Goal: Task Accomplishment & Management: Use online tool/utility

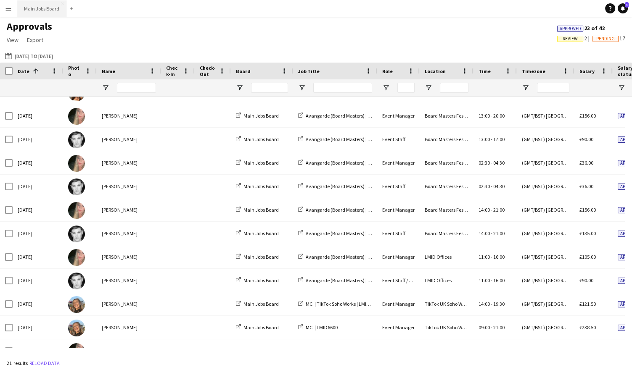
scroll to position [204, 0]
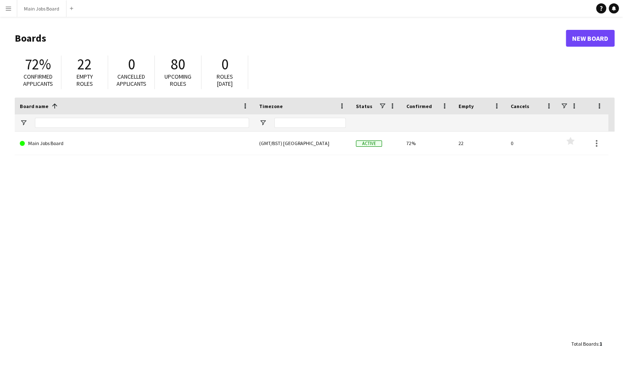
click at [8, 8] on app-icon "Menu" at bounding box center [8, 8] width 7 height 7
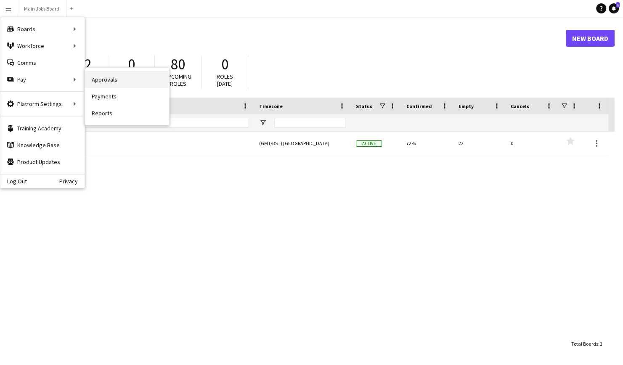
click at [103, 79] on link "Approvals" at bounding box center [127, 79] width 84 height 17
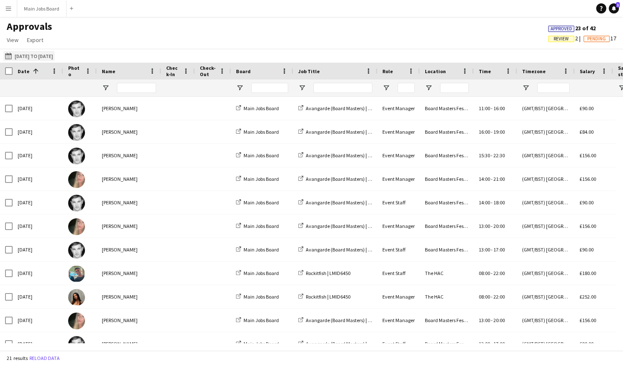
click at [24, 55] on button "01-08-2025 to 21-08-2025 01-08-2025 to 21-08-2025" at bounding box center [28, 56] width 51 height 10
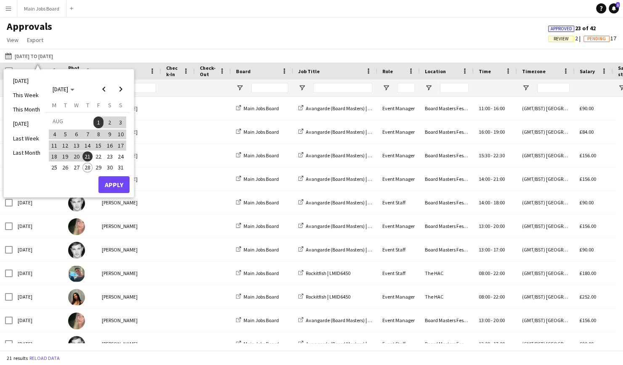
click at [101, 121] on span "1" at bounding box center [98, 122] width 10 height 12
click at [90, 154] on span "21" at bounding box center [87, 156] width 10 height 10
click at [112, 181] on button "Apply" at bounding box center [113, 184] width 31 height 17
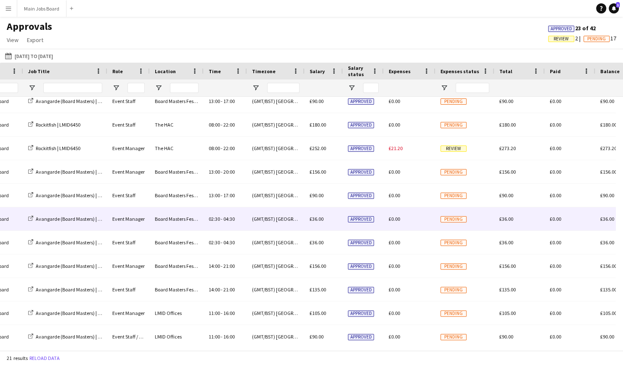
scroll to position [156, 0]
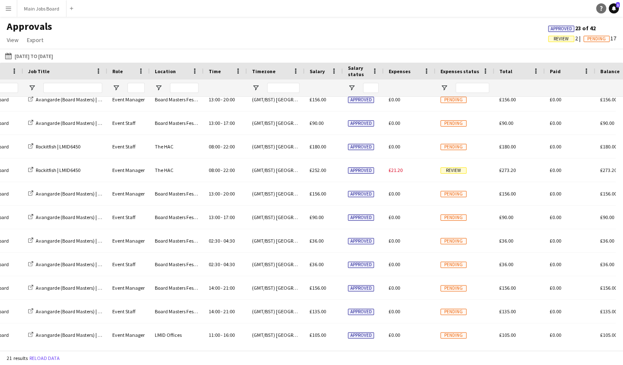
click at [603, 8] on link "Help" at bounding box center [601, 8] width 10 height 10
click at [601, 11] on link "Help" at bounding box center [601, 8] width 10 height 10
click at [600, 8] on icon "Help" at bounding box center [600, 8] width 5 height 5
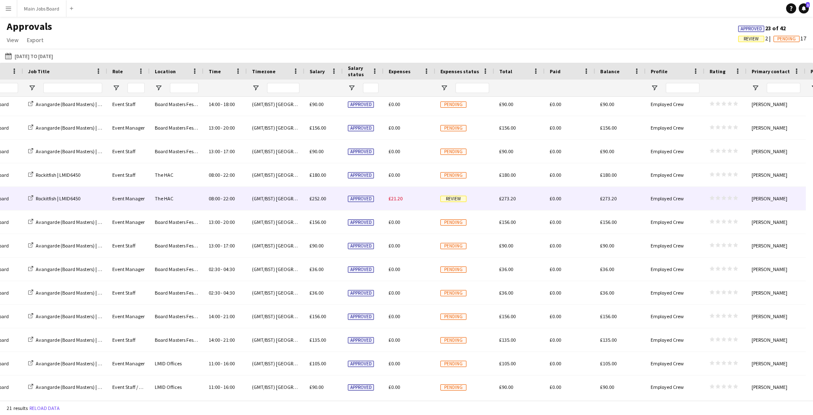
click at [414, 200] on div "£21.20" at bounding box center [410, 198] width 52 height 23
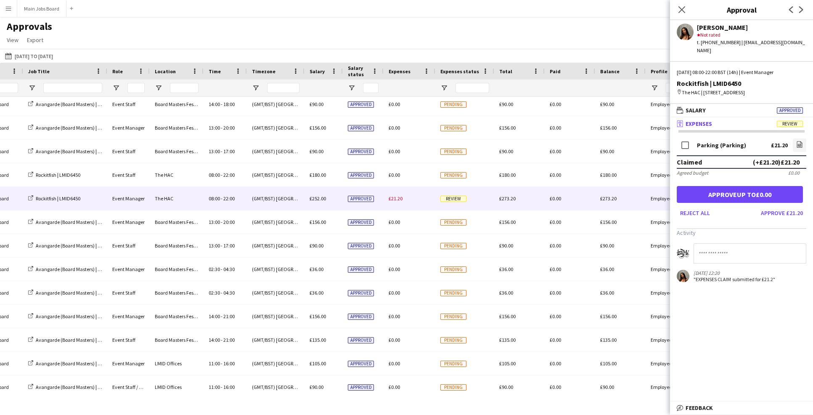
click at [622, 122] on span "Expenses" at bounding box center [698, 124] width 26 height 8
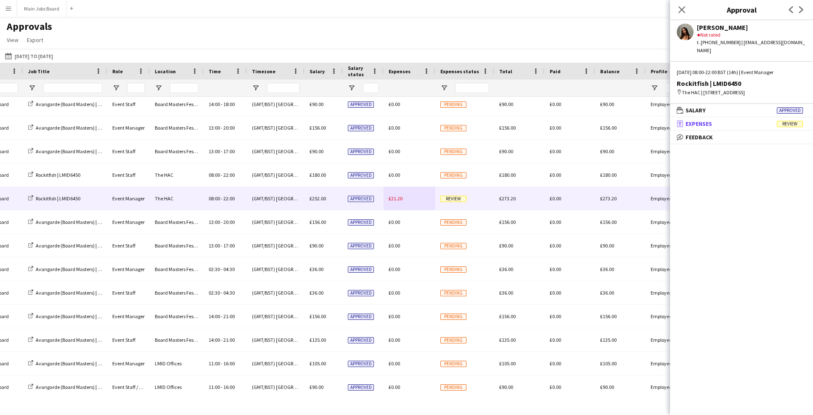
click at [622, 122] on span "Expenses" at bounding box center [698, 124] width 26 height 8
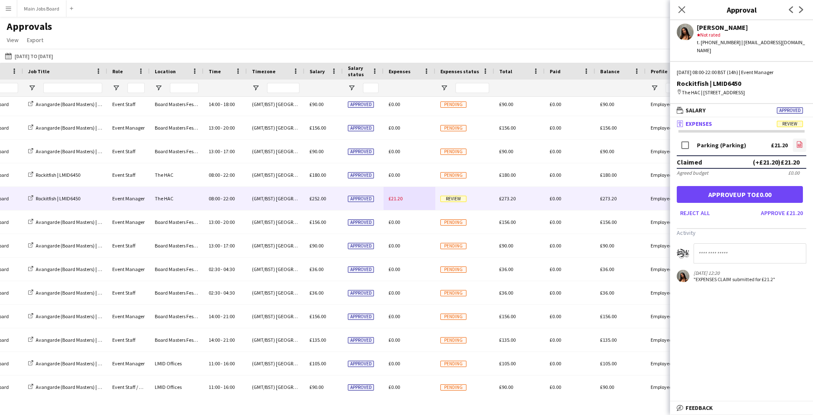
click at [622, 145] on icon at bounding box center [799, 145] width 3 height 3
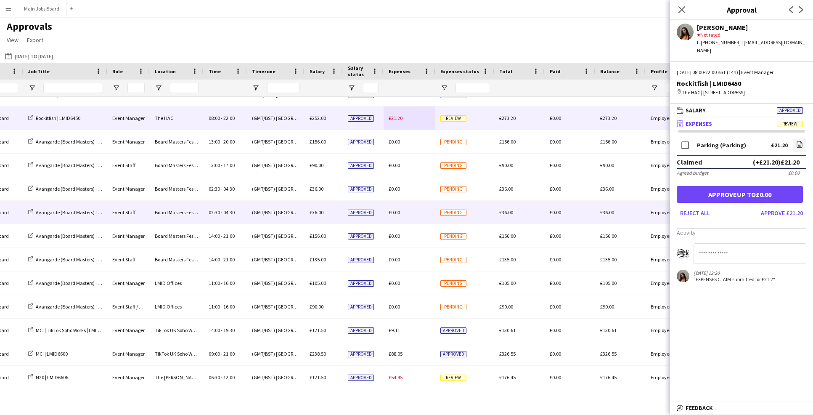
scroll to position [198, 0]
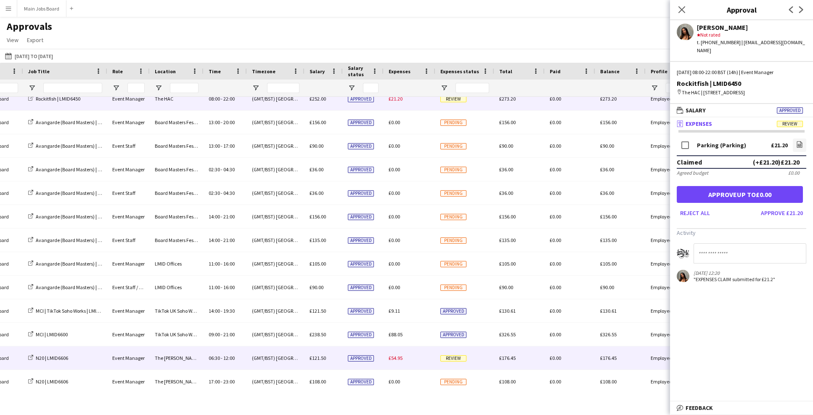
click at [457, 358] on span "Review" at bounding box center [453, 358] width 26 height 6
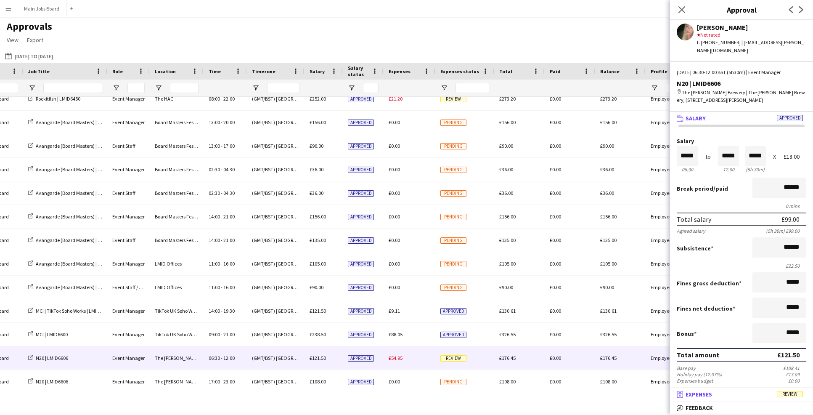
click at [622, 365] on span "Expenses" at bounding box center [698, 394] width 26 height 8
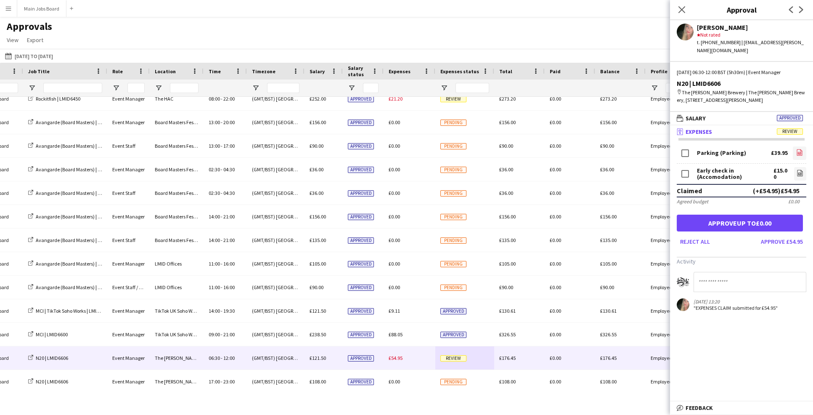
click at [622, 152] on icon at bounding box center [799, 153] width 3 height 3
click at [622, 169] on icon "file-image" at bounding box center [799, 172] width 7 height 7
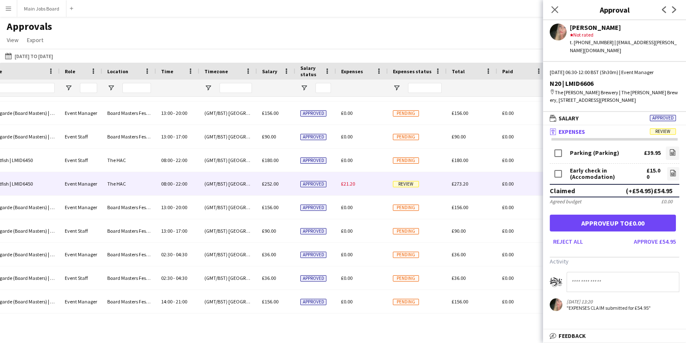
scroll to position [0, 285]
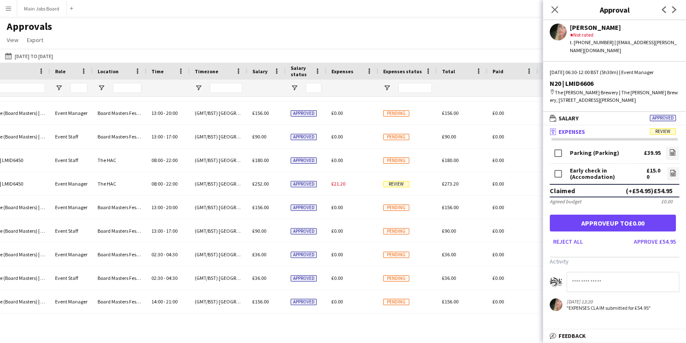
click at [375, 19] on main "Approvals View Customise view Customise filters Reset Filters Reset View Reset …" at bounding box center [343, 174] width 686 height 315
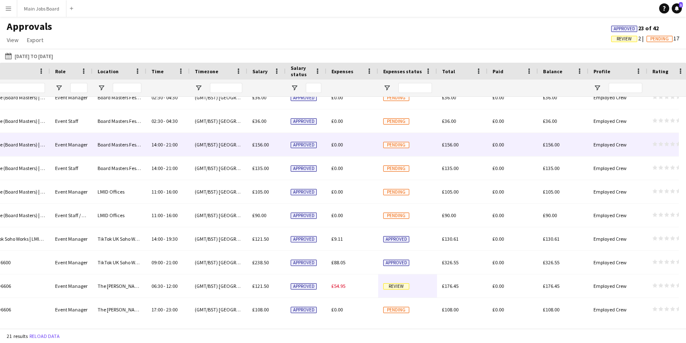
scroll to position [270, 0]
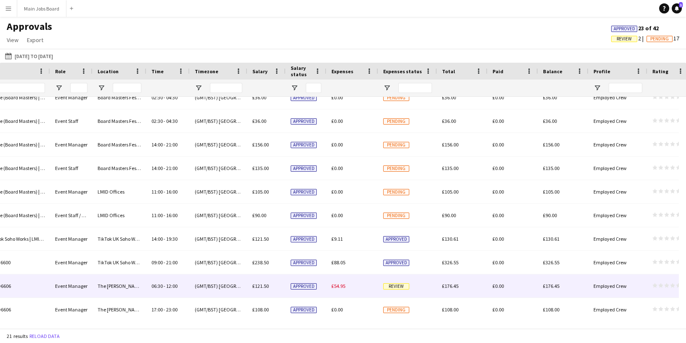
click at [395, 285] on span "Review" at bounding box center [396, 286] width 26 height 6
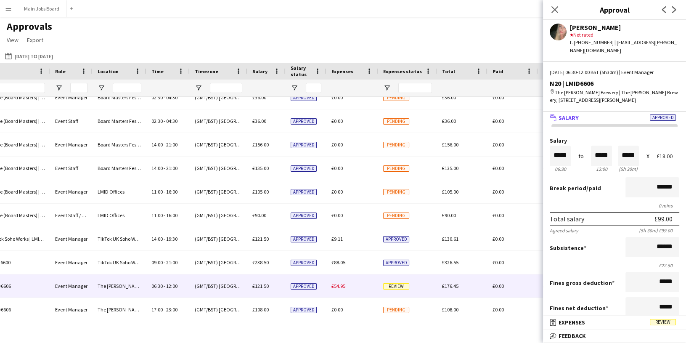
scroll to position [0, 0]
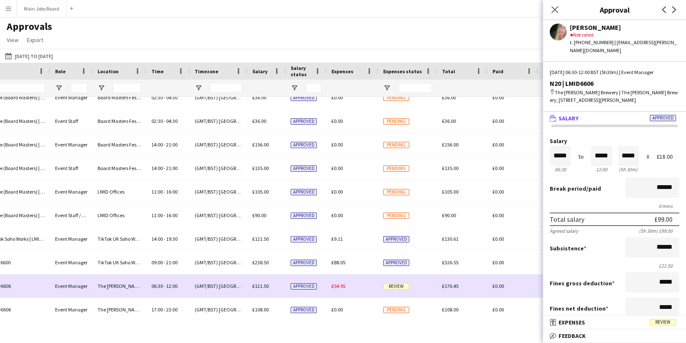
click at [342, 286] on span "£54.95" at bounding box center [338, 286] width 14 height 6
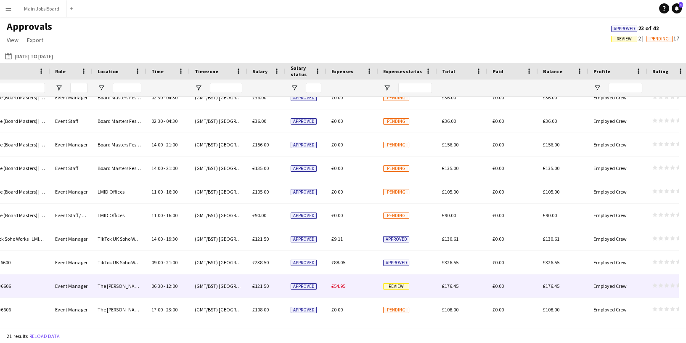
click at [342, 286] on span "£54.95" at bounding box center [338, 286] width 14 height 6
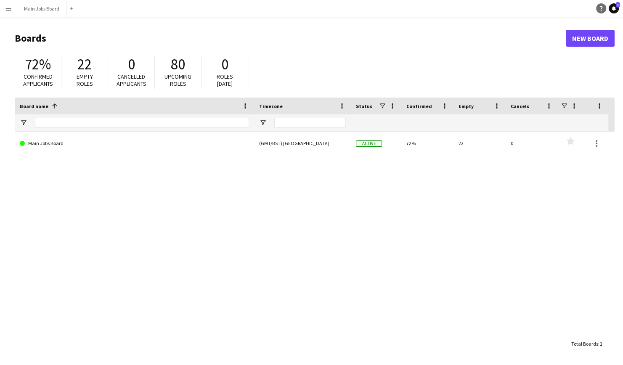
click at [601, 8] on icon at bounding box center [601, 8] width 3 height 5
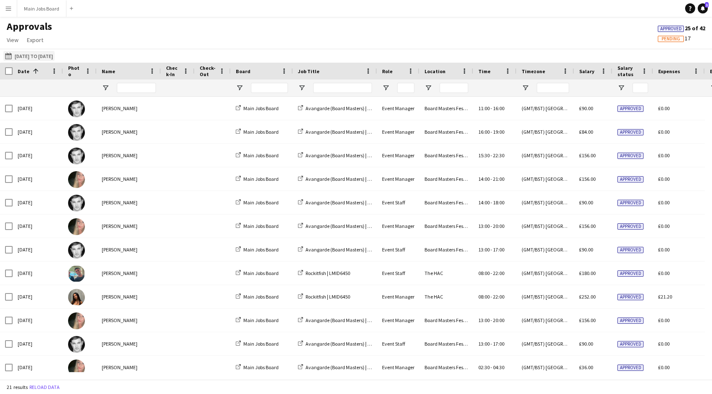
click at [25, 55] on button "01-08-2025 to 21-08-2025 01-08-2025 to 21-08-2025" at bounding box center [28, 56] width 51 height 10
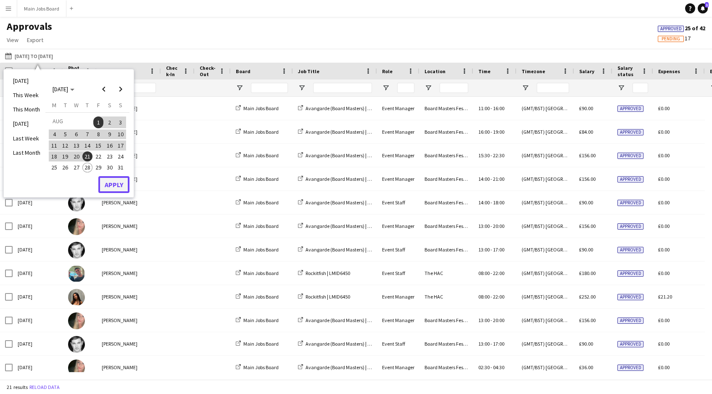
click at [119, 184] on button "Apply" at bounding box center [113, 184] width 31 height 17
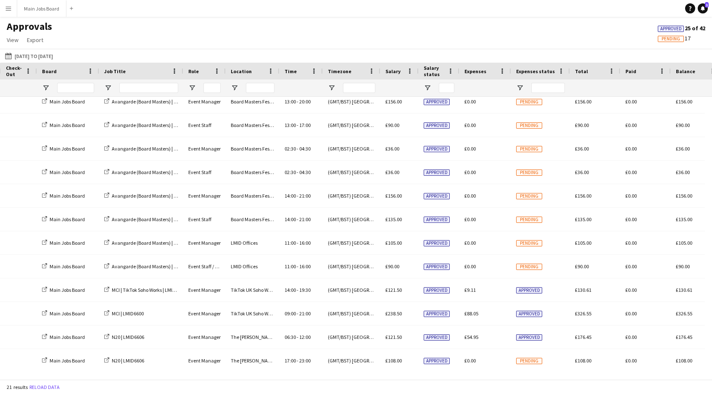
scroll to position [0, 2]
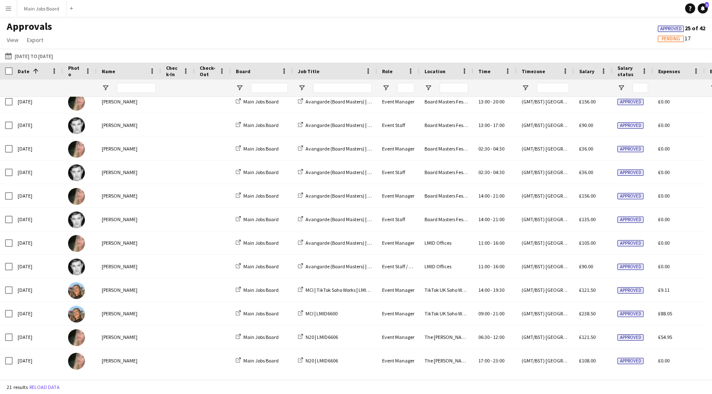
click at [9, 8] on app-icon "Menu" at bounding box center [8, 8] width 7 height 7
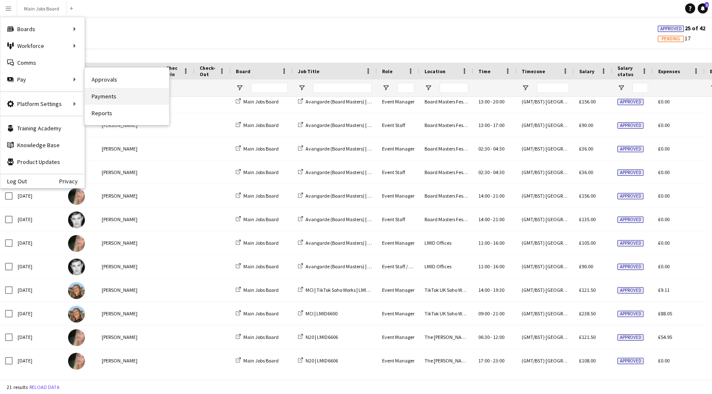
click at [107, 97] on link "Payments" at bounding box center [127, 96] width 84 height 17
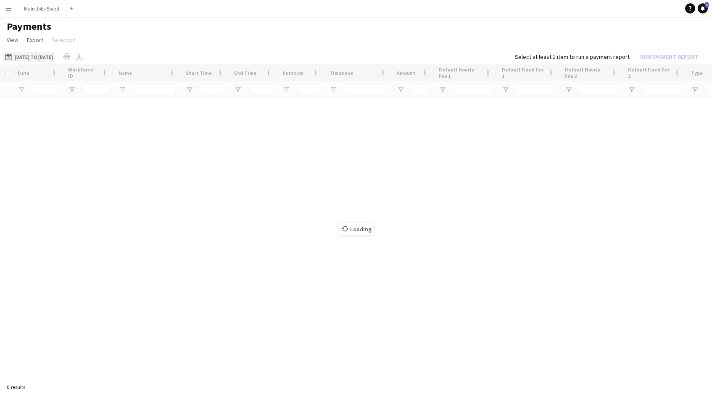
type input "**********"
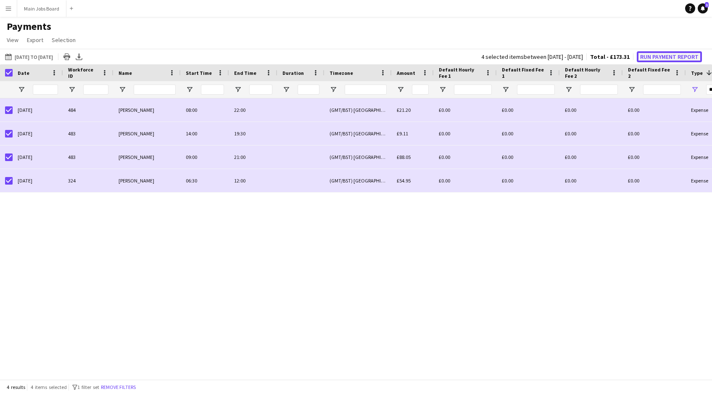
click at [679, 55] on button "Run Payment Report" at bounding box center [669, 56] width 65 height 11
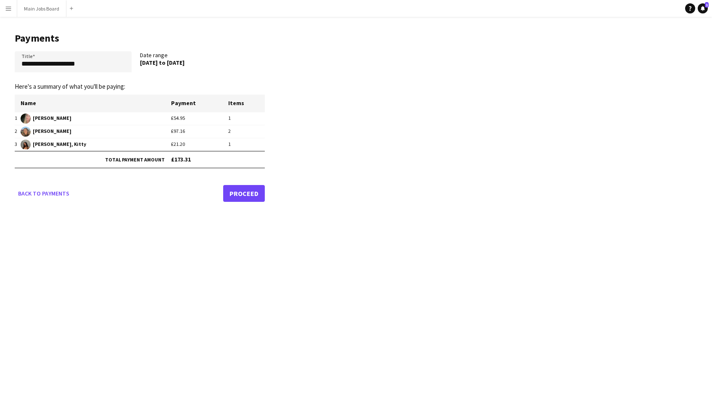
click at [250, 194] on link "Proceed" at bounding box center [244, 193] width 42 height 17
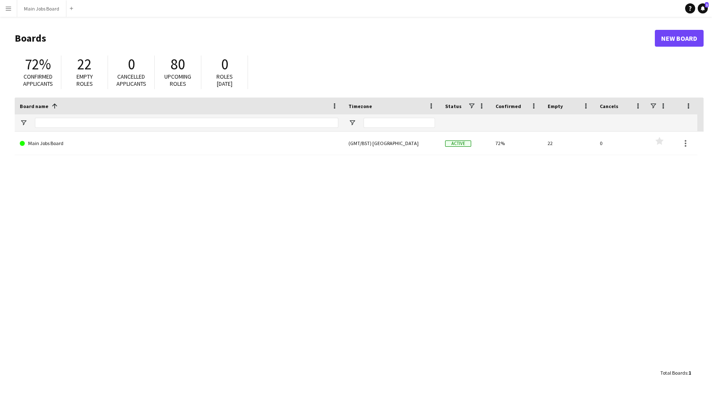
click at [8, 9] on app-icon "Menu" at bounding box center [8, 8] width 7 height 7
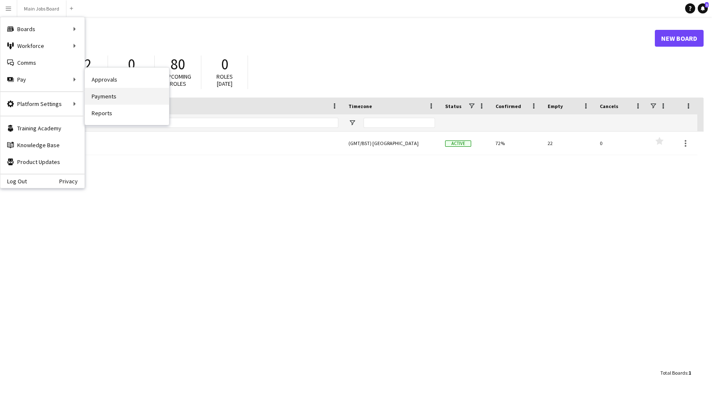
click at [104, 96] on link "Payments" at bounding box center [127, 96] width 84 height 17
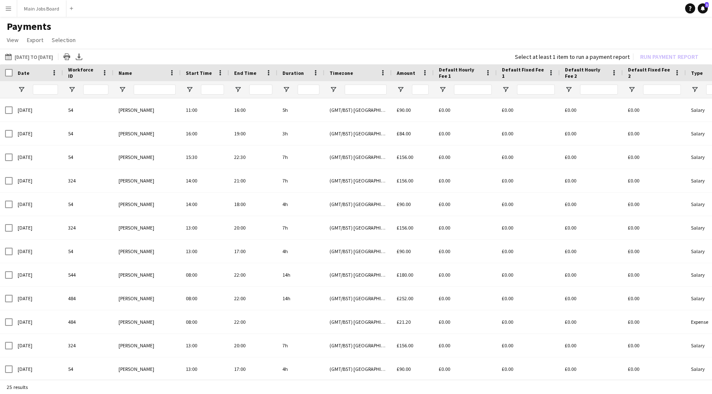
type input "**********"
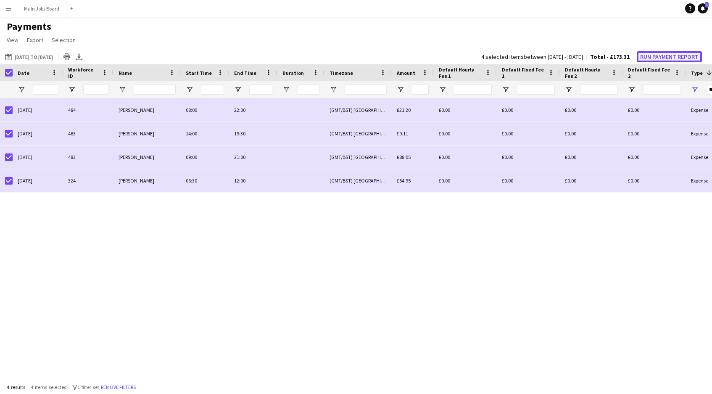
click at [664, 56] on button "Run Payment Report" at bounding box center [669, 56] width 65 height 11
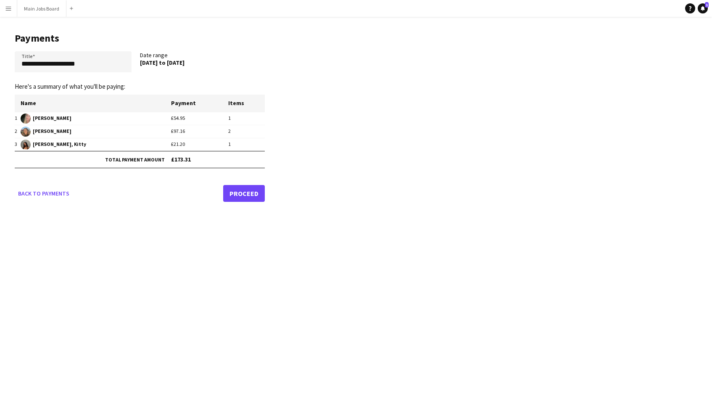
click at [254, 194] on link "Proceed" at bounding box center [244, 193] width 42 height 17
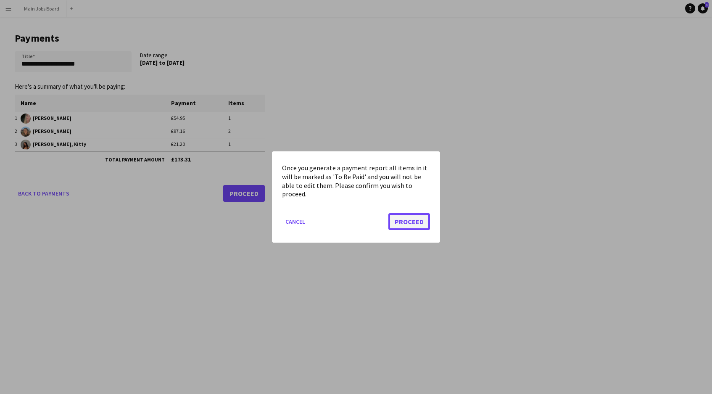
click at [418, 220] on button "Proceed" at bounding box center [410, 221] width 42 height 17
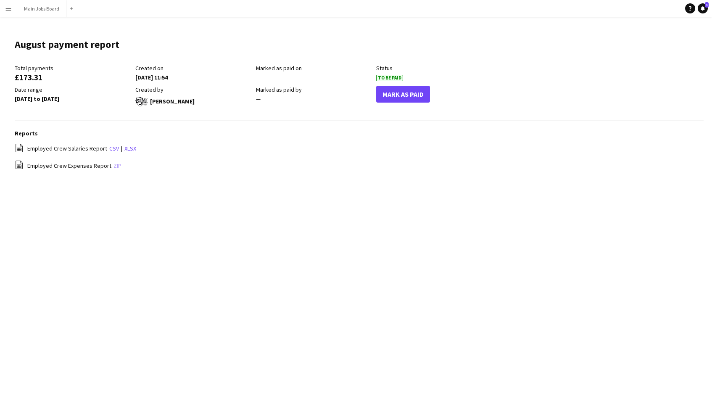
click at [114, 164] on link "zip" at bounding box center [118, 166] width 8 height 8
